Goal: Obtain resource: Obtain resource

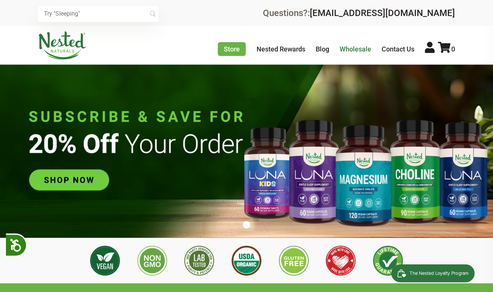
click at [361, 51] on link "Wholesale" at bounding box center [356, 49] width 32 height 8
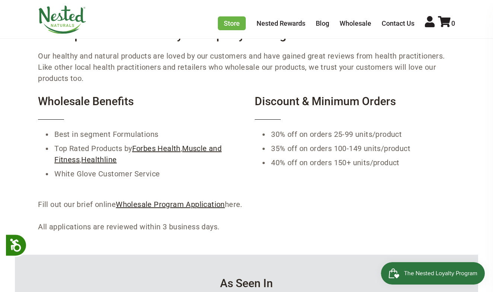
scroll to position [123, 0]
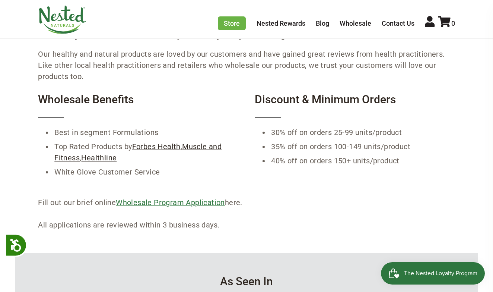
click at [209, 201] on link "Wholesale Program Application" at bounding box center [170, 202] width 109 height 9
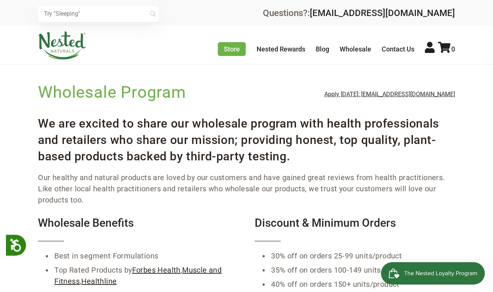
scroll to position [0, 0]
click at [400, 94] on link "Apply [DATE]: [EMAIL_ADDRESS][DOMAIN_NAME]" at bounding box center [390, 94] width 131 height 7
drag, startPoint x: 459, startPoint y: 94, endPoint x: 372, endPoint y: 95, distance: 86.5
copy link "[EMAIL_ADDRESS][DOMAIN_NAME]"
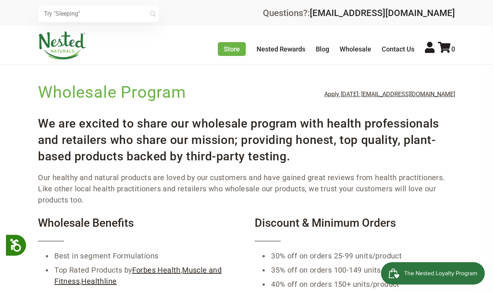
click at [259, 0] on div "× Recommended Products Previous 150 4.9 [PERSON_NAME] Gentle Sleep Supplement $…" at bounding box center [246, 13] width 493 height 26
